Goal: Transaction & Acquisition: Purchase product/service

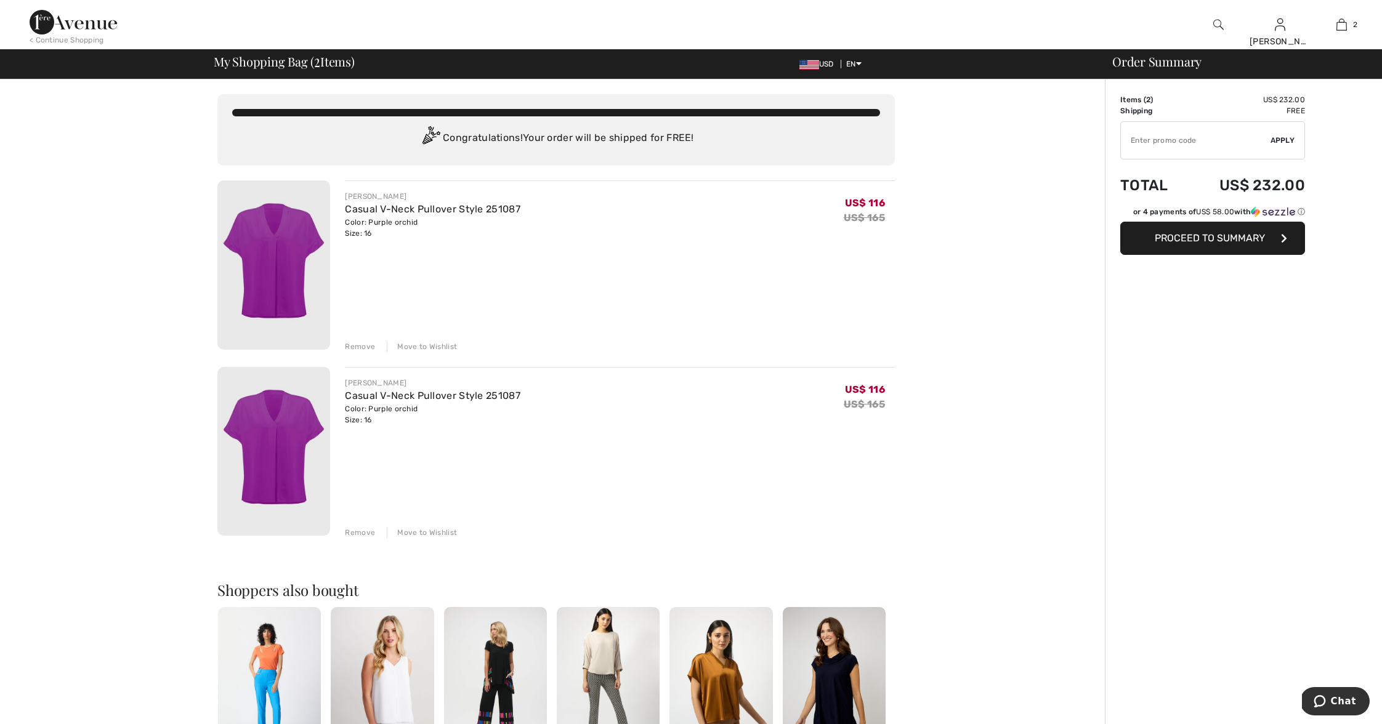
click at [361, 530] on div "Remove" at bounding box center [360, 532] width 30 height 11
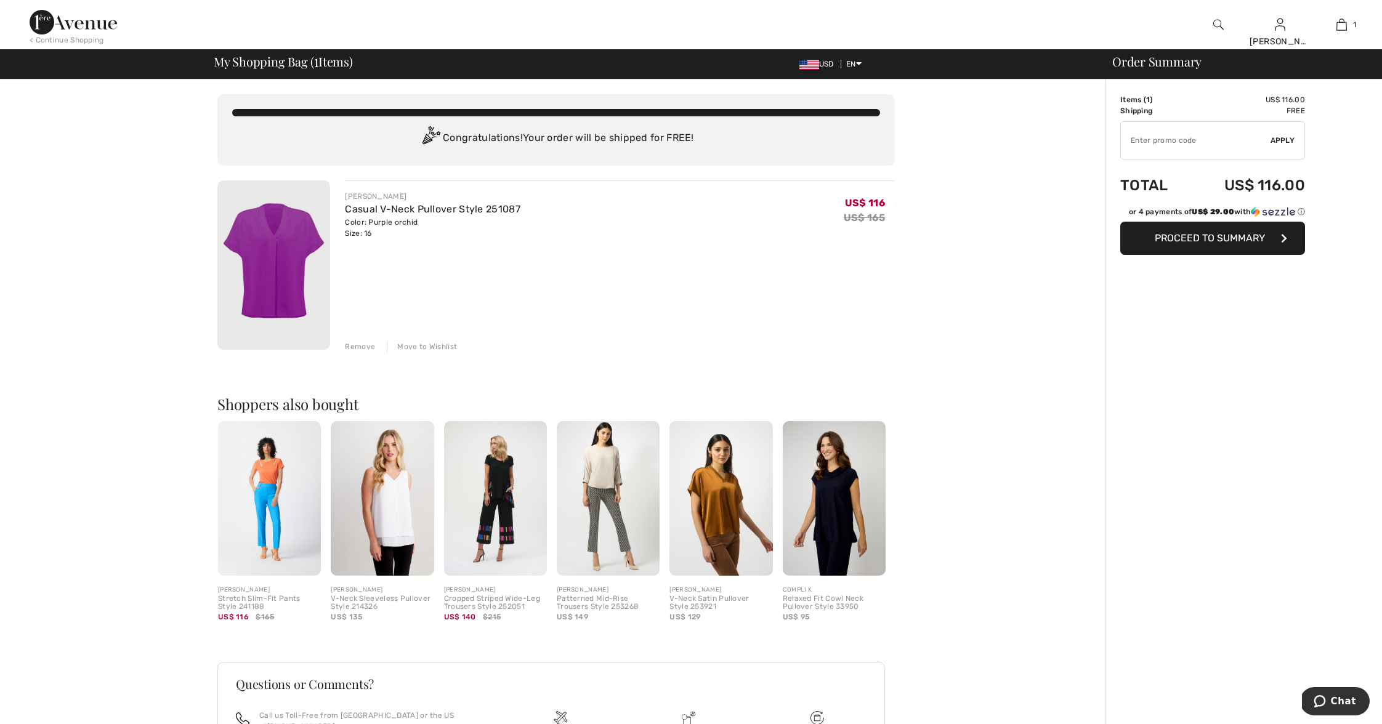
click at [730, 516] on img at bounding box center [720, 498] width 103 height 155
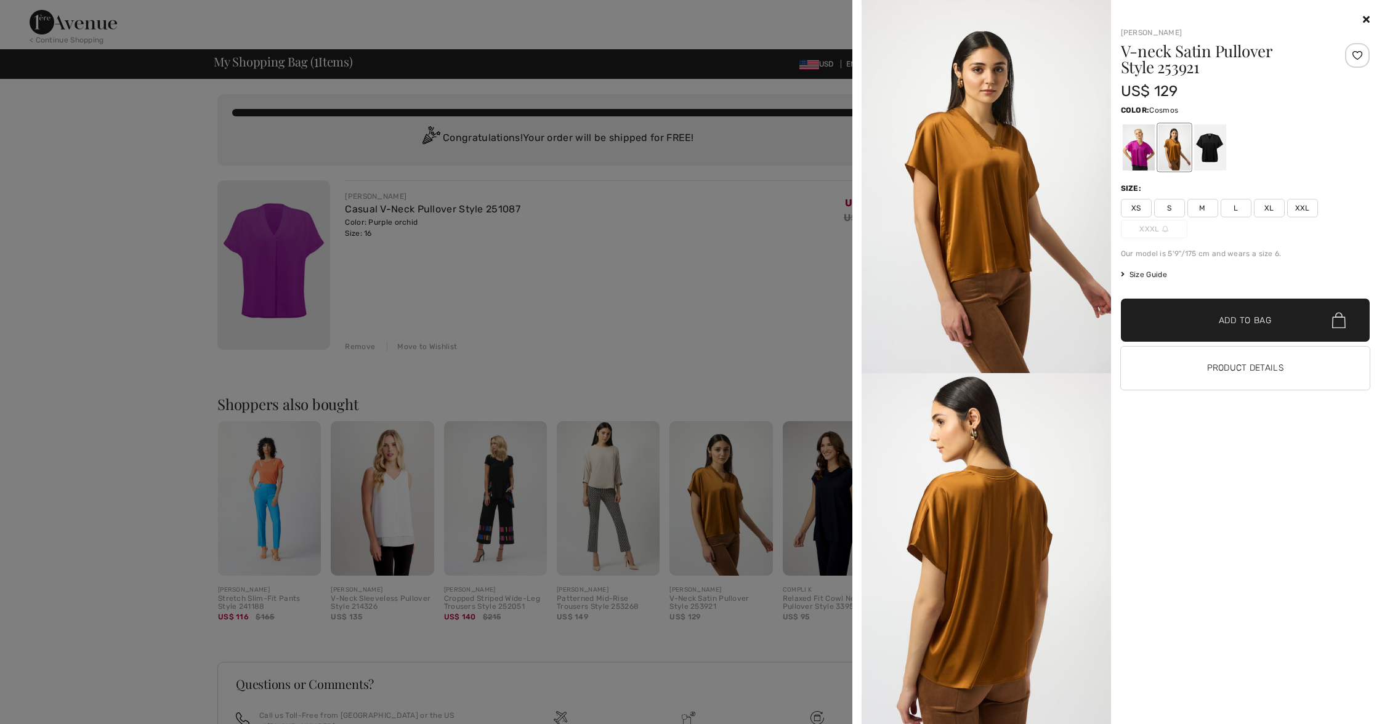
click at [1144, 153] on div at bounding box center [1138, 147] width 32 height 46
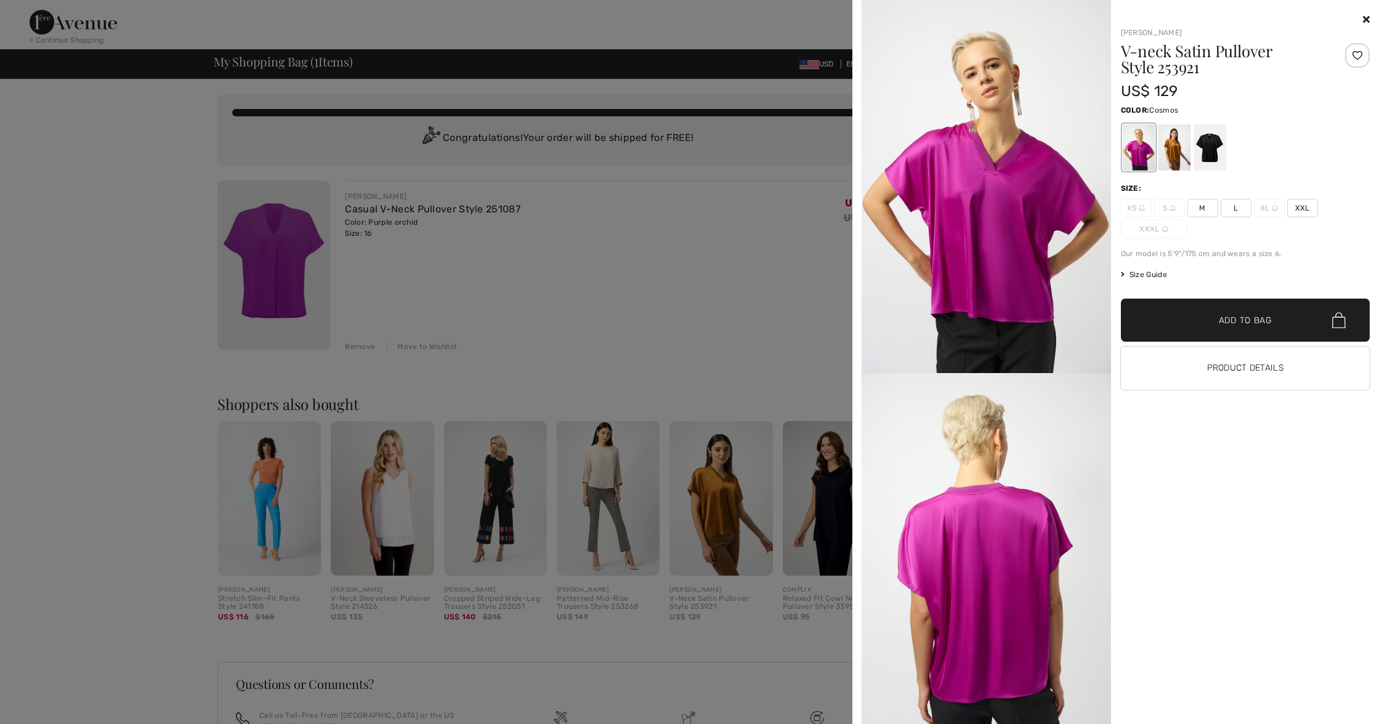
click at [1003, 259] on img at bounding box center [985, 186] width 249 height 373
click at [1134, 142] on div at bounding box center [1138, 147] width 32 height 46
click at [1010, 267] on img at bounding box center [985, 186] width 249 height 373
click at [1177, 140] on div at bounding box center [1174, 147] width 32 height 46
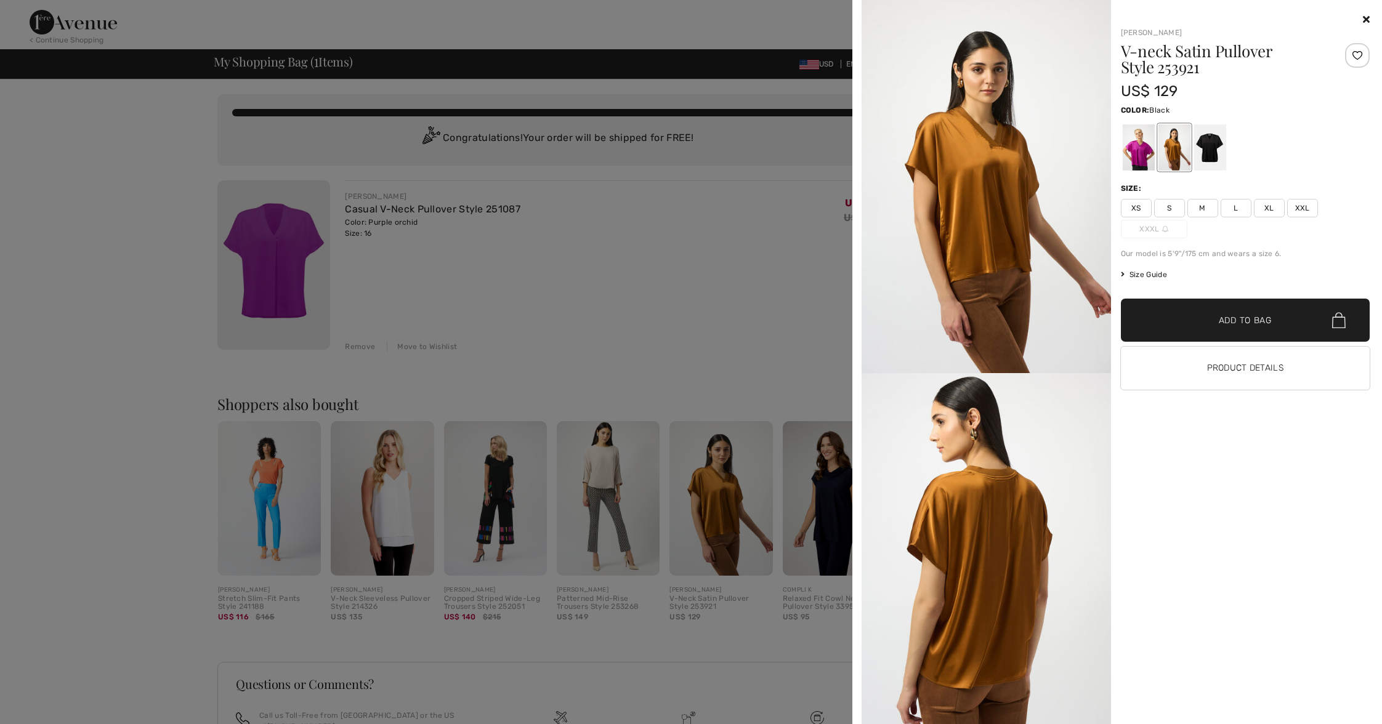
click at [1202, 142] on div at bounding box center [1209, 147] width 32 height 46
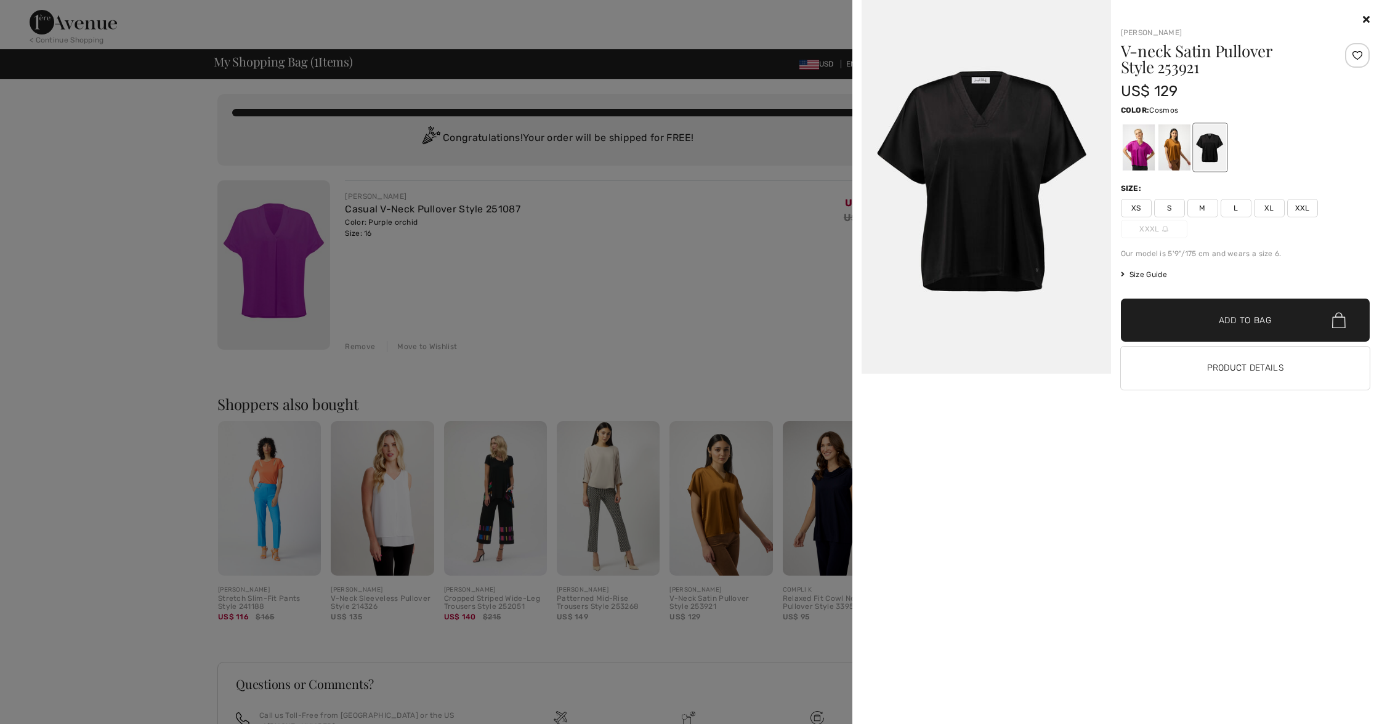
click at [1140, 153] on div at bounding box center [1138, 147] width 32 height 46
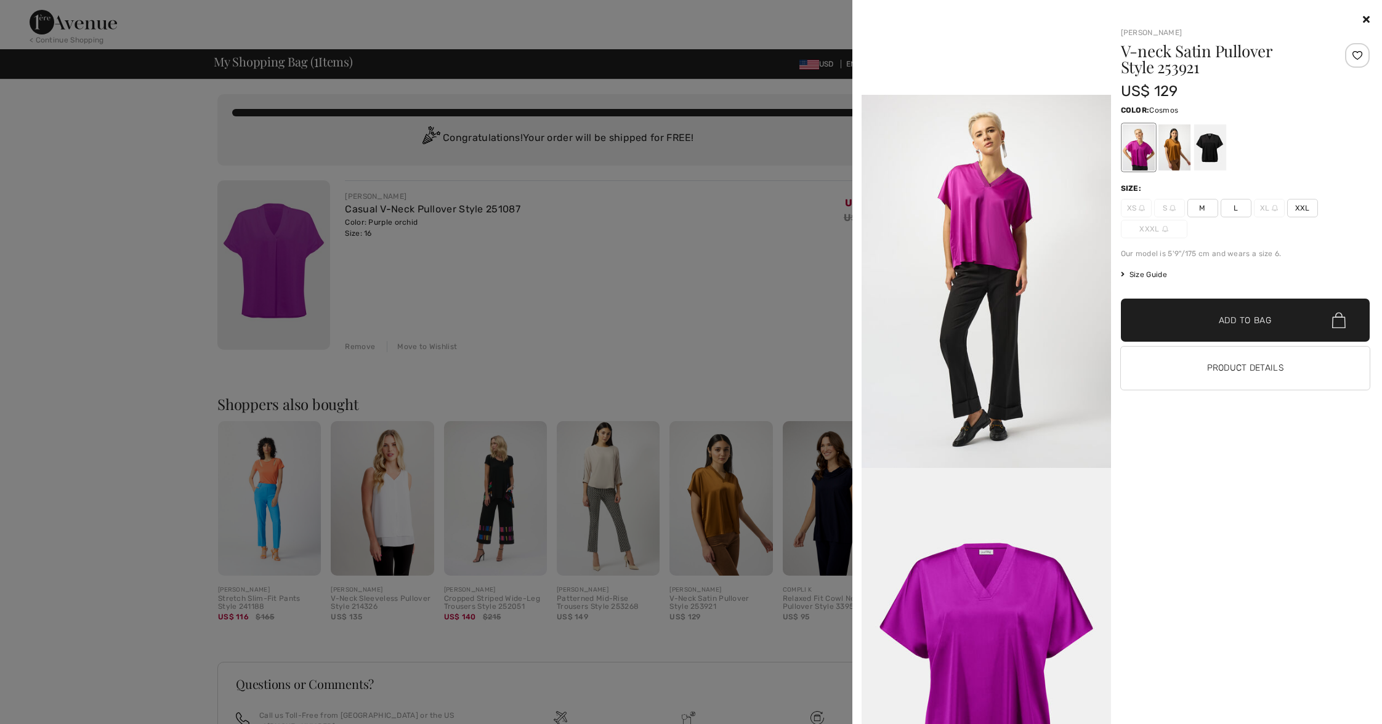
scroll to position [776, 0]
click at [997, 467] on img at bounding box center [985, 280] width 249 height 373
click at [994, 467] on img at bounding box center [985, 280] width 249 height 373
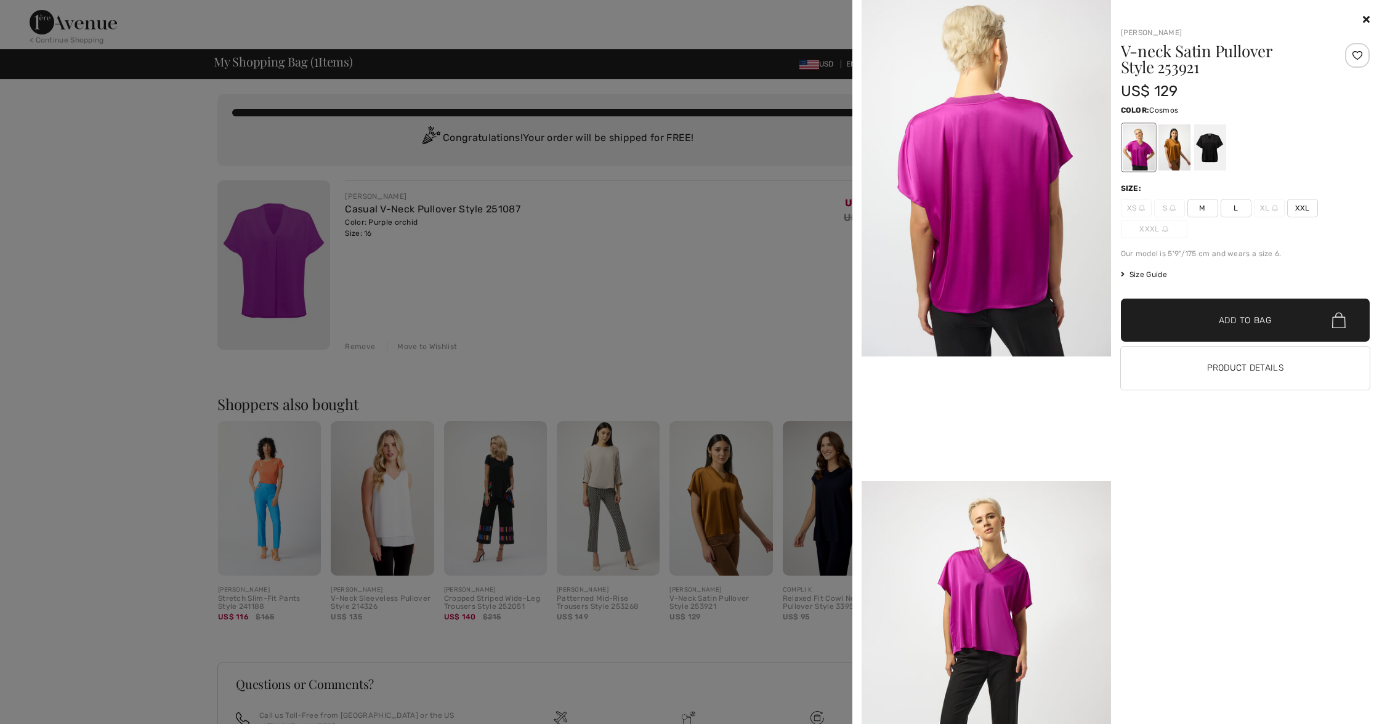
scroll to position [0, 0]
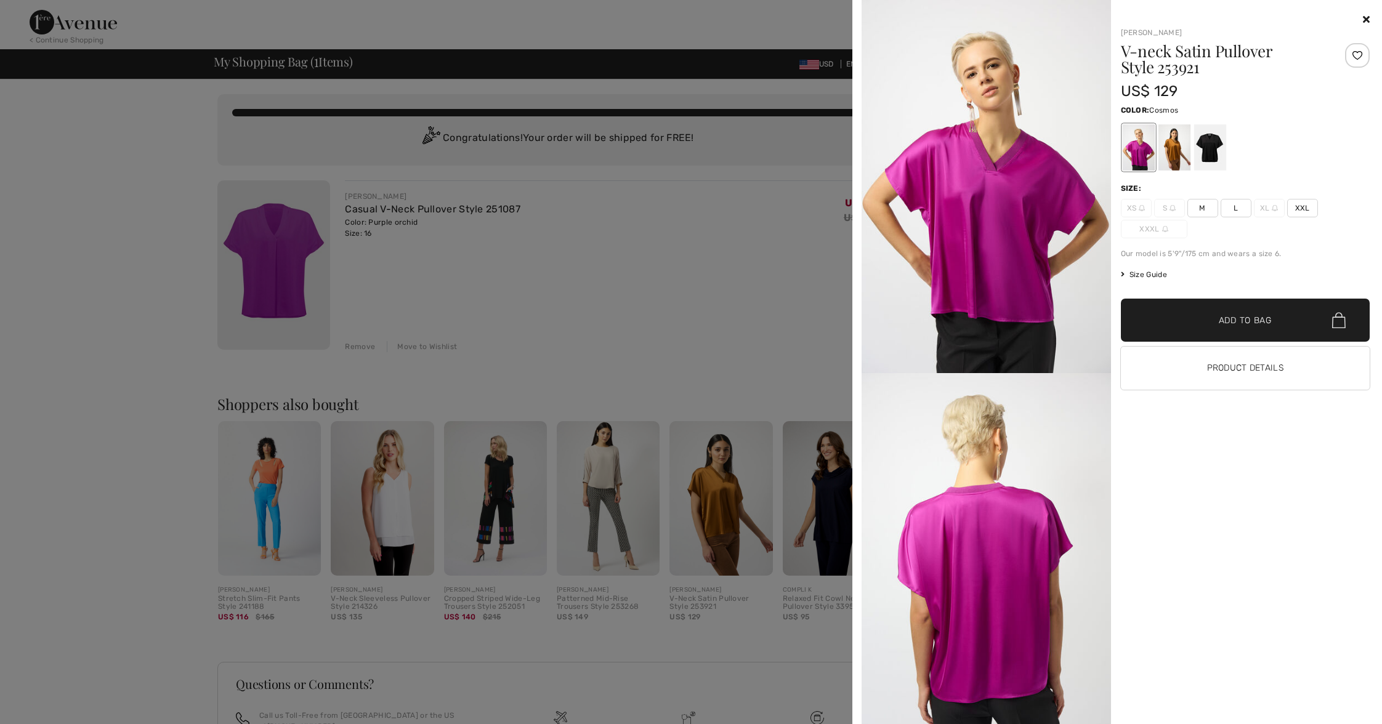
click at [1366, 20] on icon at bounding box center [1366, 19] width 7 height 10
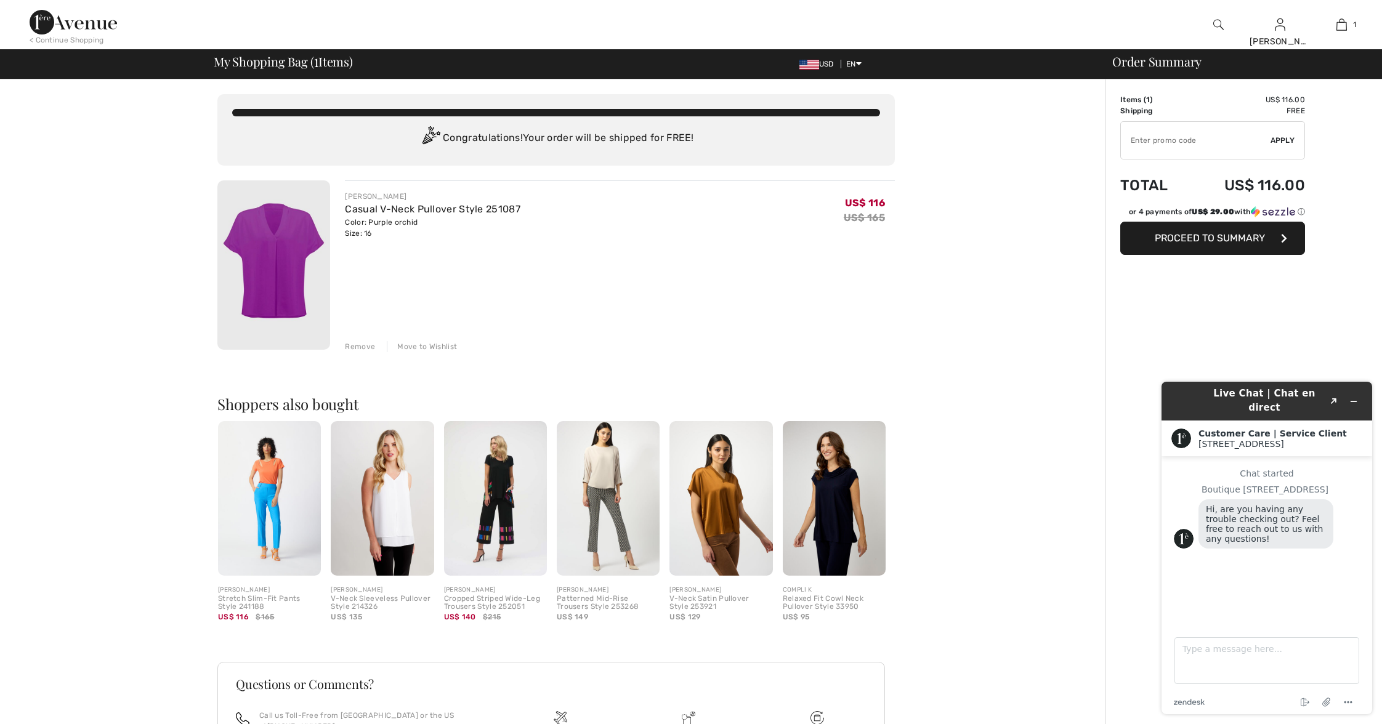
click at [610, 474] on img at bounding box center [608, 498] width 103 height 155
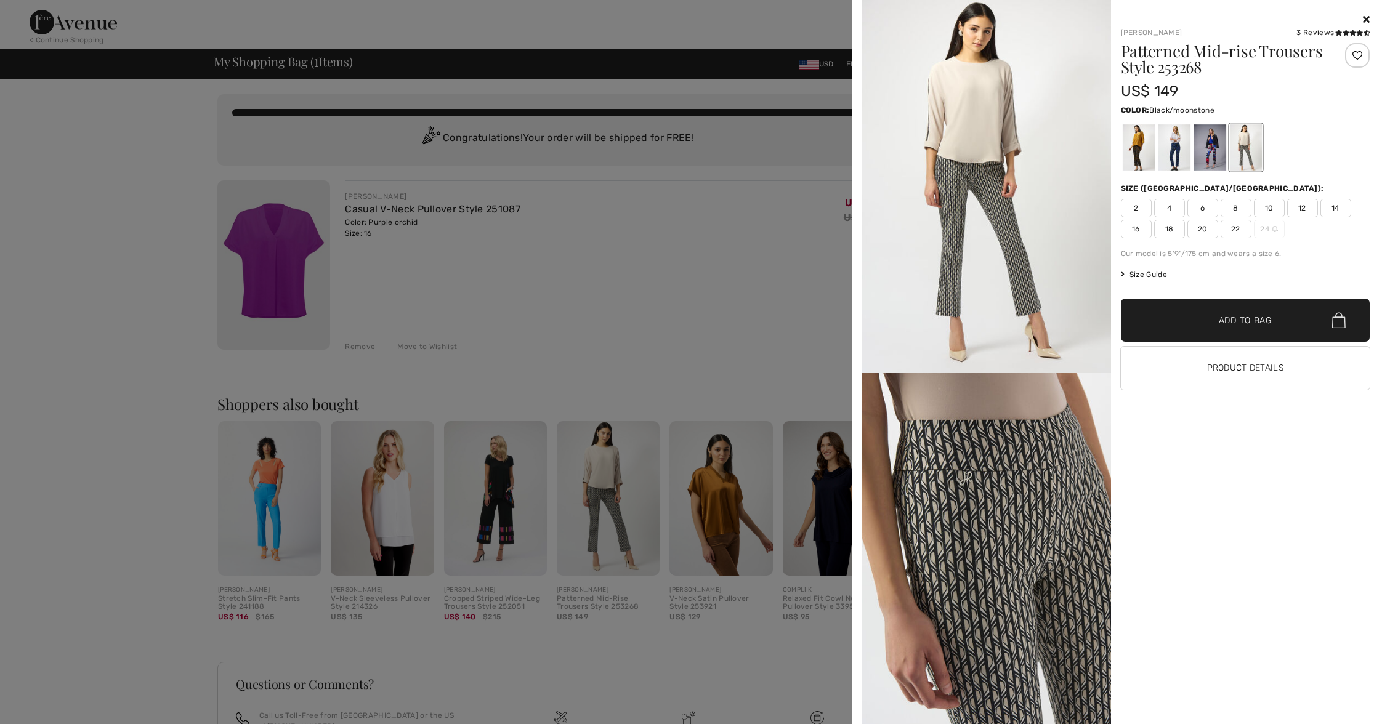
click at [640, 299] on div at bounding box center [691, 362] width 1382 height 724
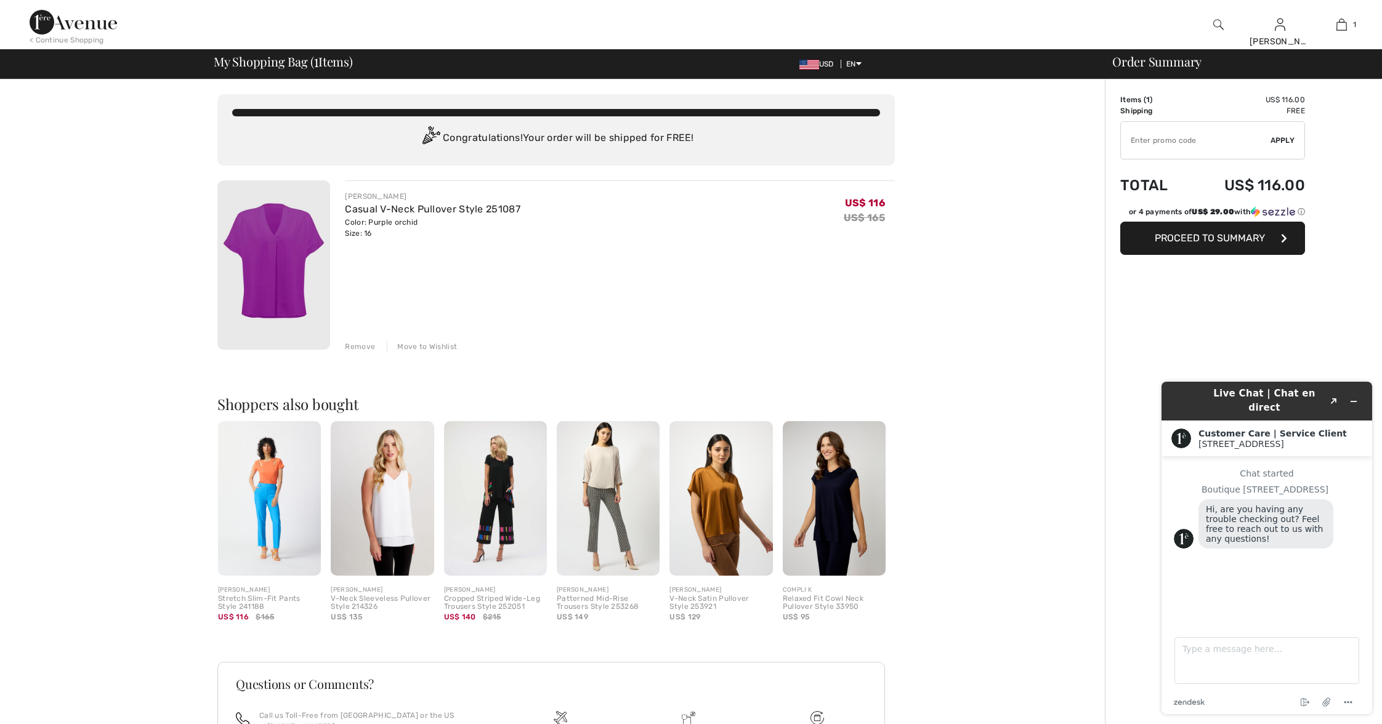
click at [1171, 236] on span "Proceed to Summary" at bounding box center [1210, 238] width 110 height 12
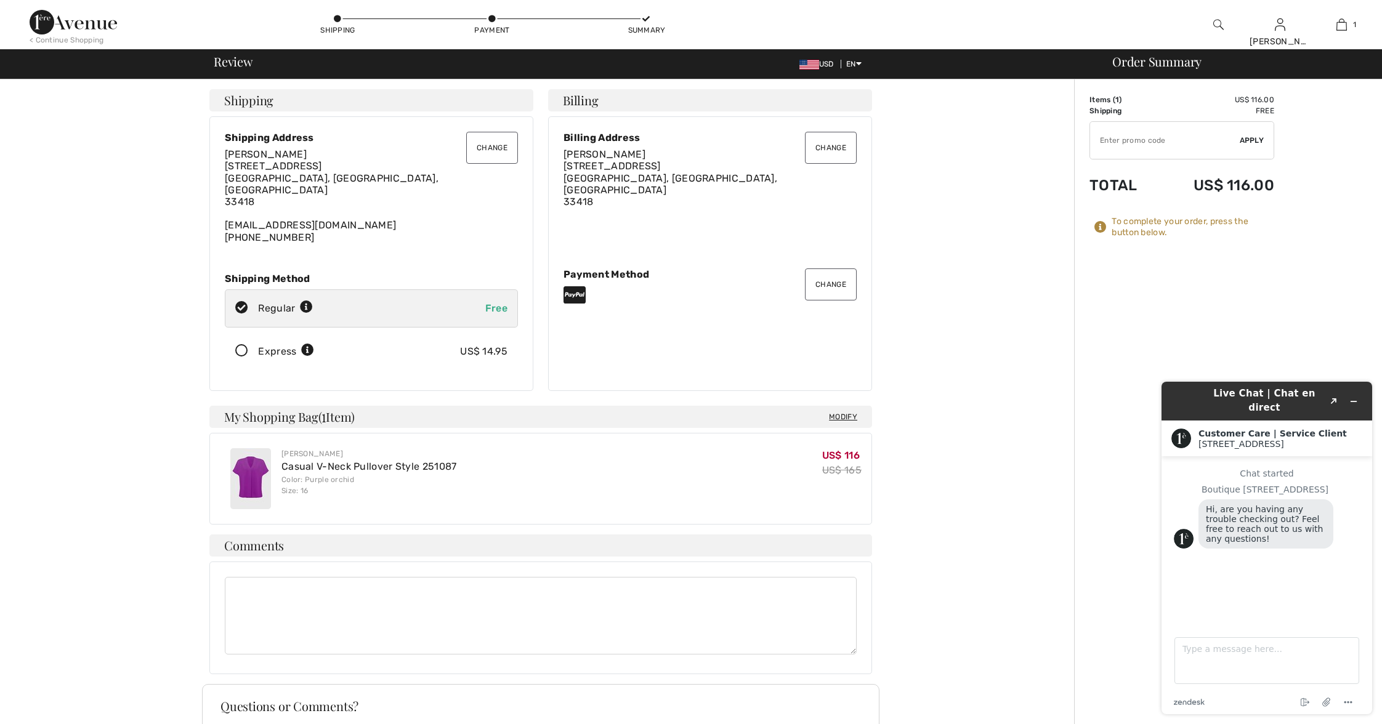
scroll to position [4, 0]
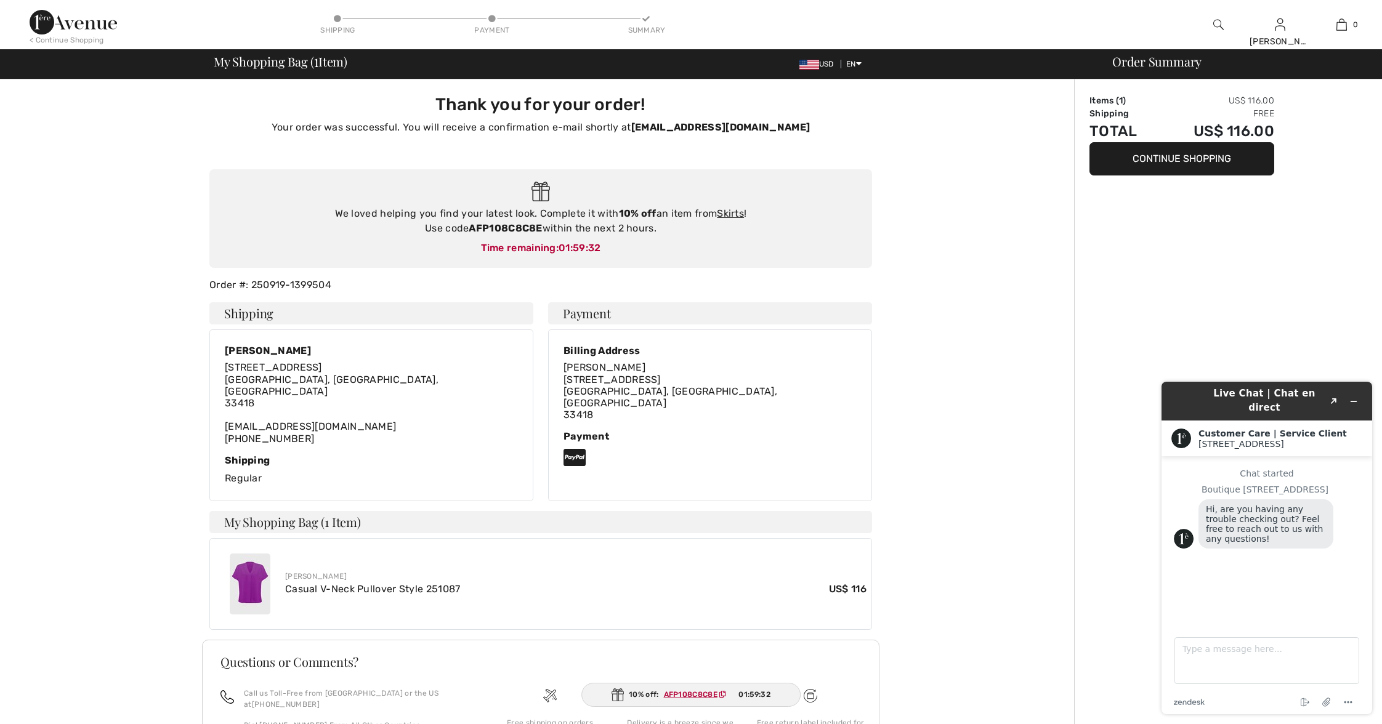
scroll to position [96, 0]
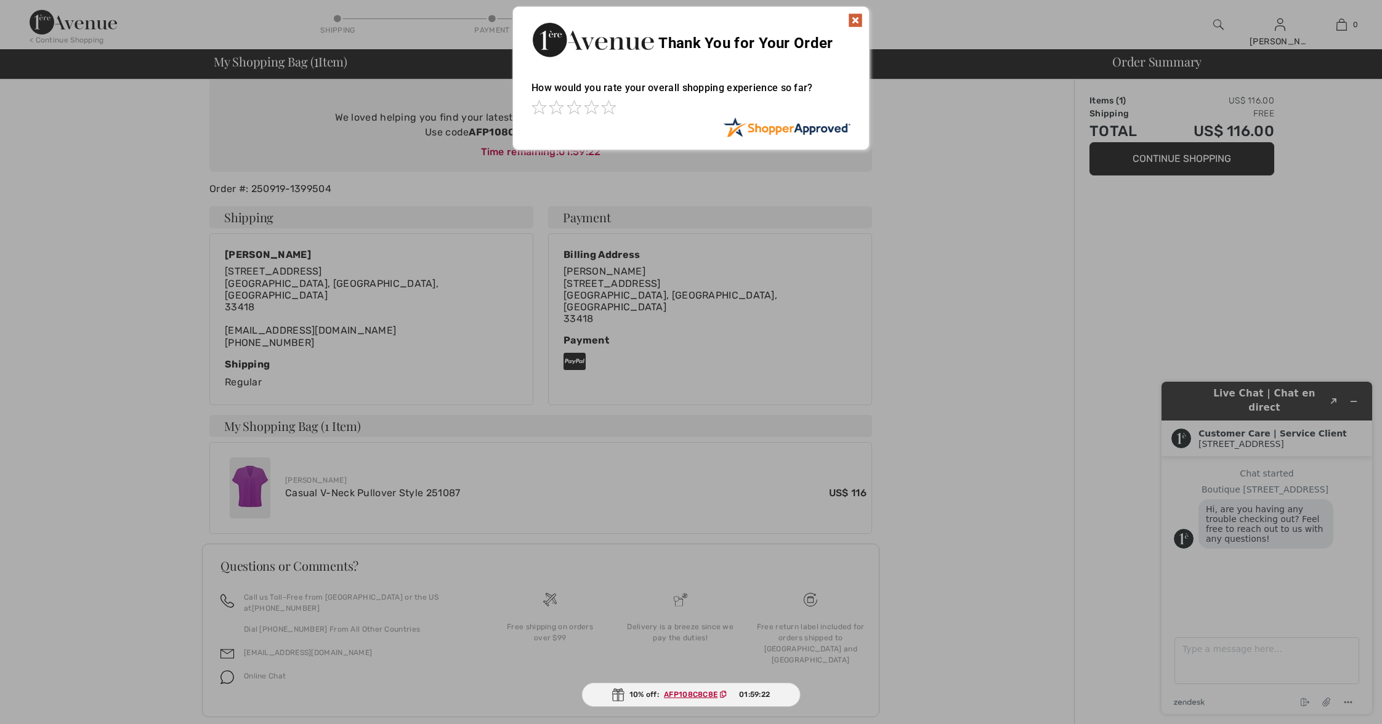
click at [1135, 157] on div at bounding box center [691, 362] width 1382 height 724
click at [1164, 164] on div at bounding box center [691, 362] width 1382 height 724
click at [854, 17] on img at bounding box center [855, 20] width 15 height 15
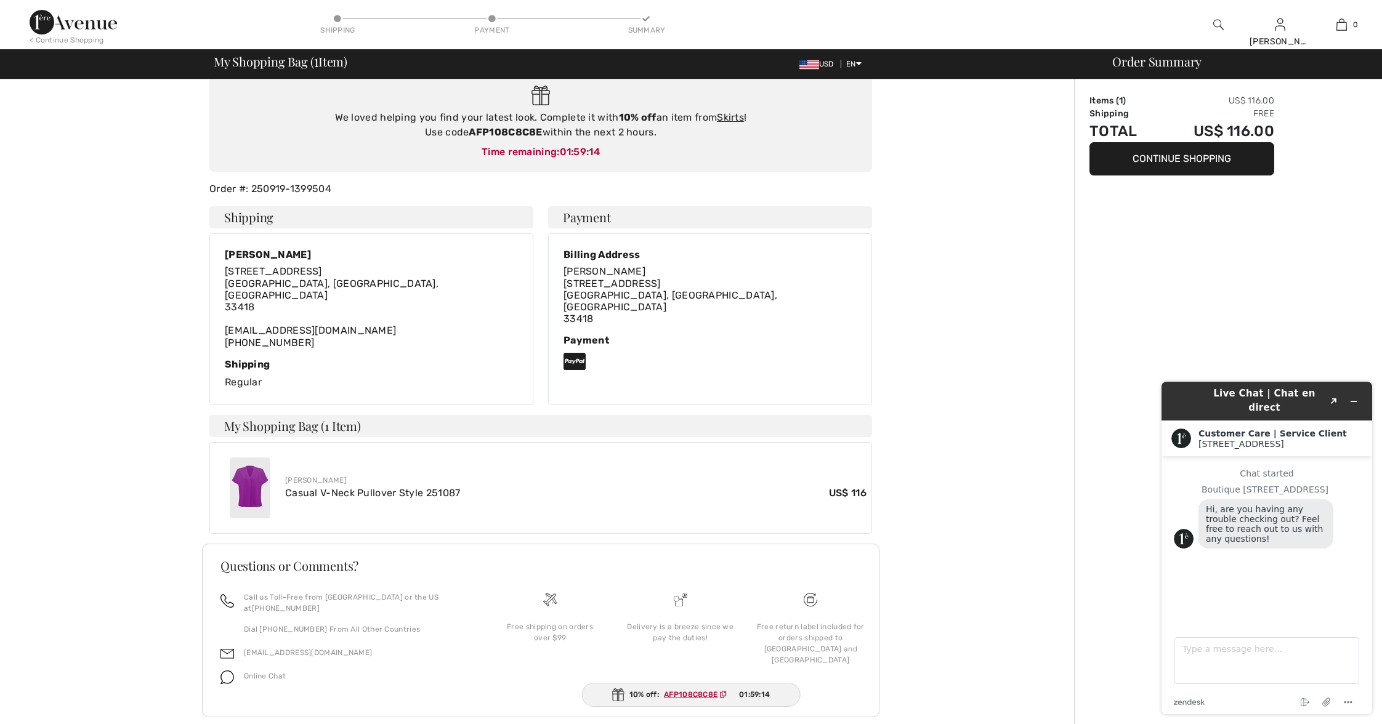
click at [1164, 157] on button "Continue Shopping" at bounding box center [1181, 158] width 185 height 33
